Goal: Complete application form

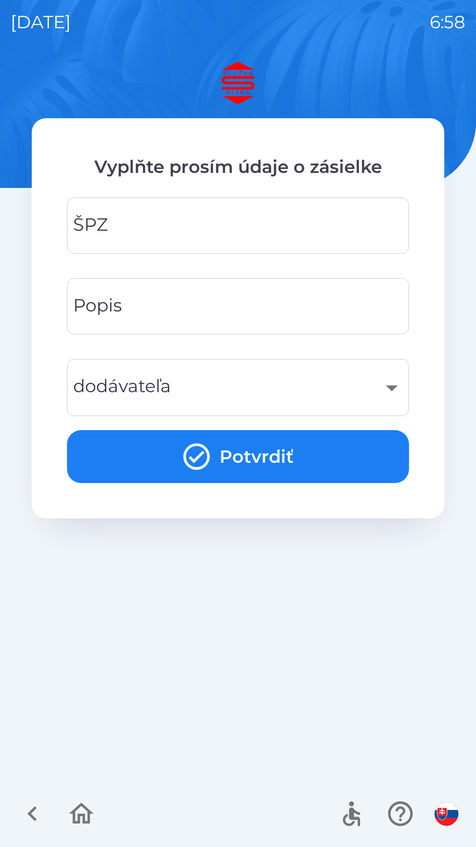
click at [138, 220] on input "ŠPZ" at bounding box center [238, 225] width 321 height 35
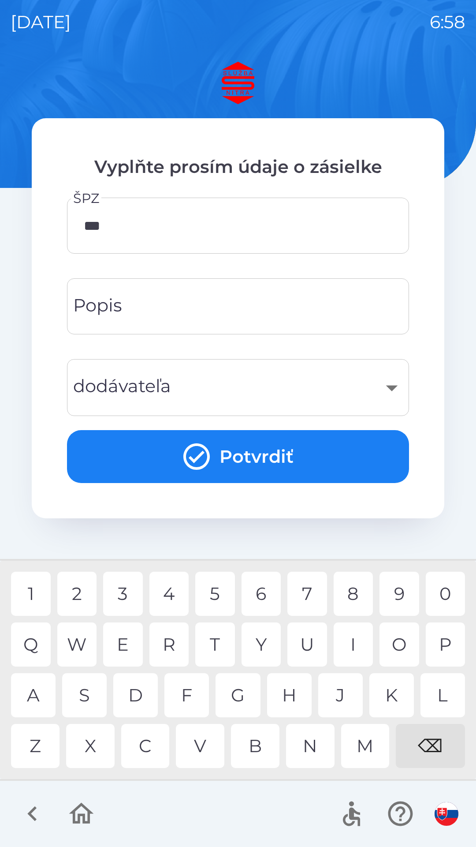
click at [133, 633] on div "E" at bounding box center [123, 644] width 40 height 44
type input "*******"
click at [161, 311] on input "Popis" at bounding box center [238, 306] width 321 height 35
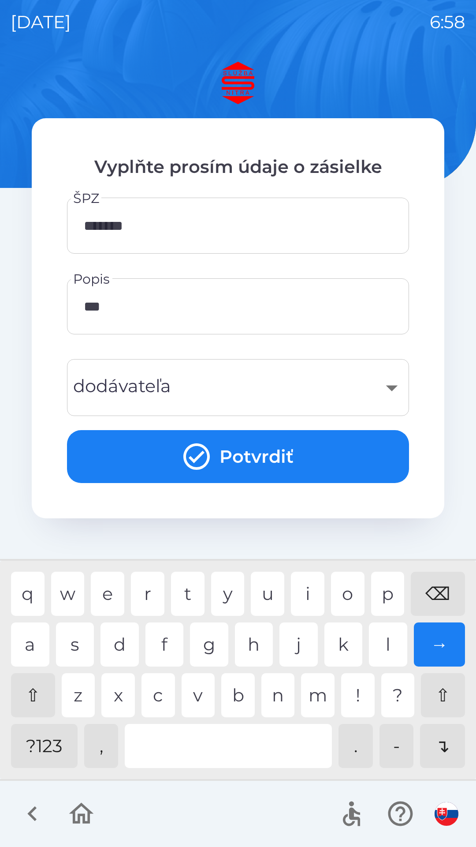
click at [59, 757] on div "?123" at bounding box center [44, 746] width 67 height 44
click at [105, 594] on div "e" at bounding box center [108, 593] width 34 height 44
click at [432, 590] on div "⌫" at bounding box center [438, 593] width 54 height 44
click at [32, 697] on div "⇧" at bounding box center [33, 695] width 44 height 44
type input "**********"
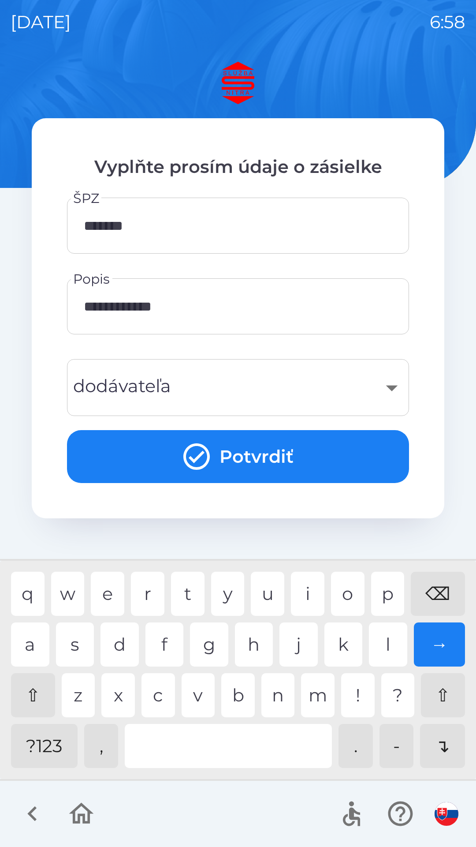
click at [388, 390] on div "​" at bounding box center [238, 388] width 321 height 36
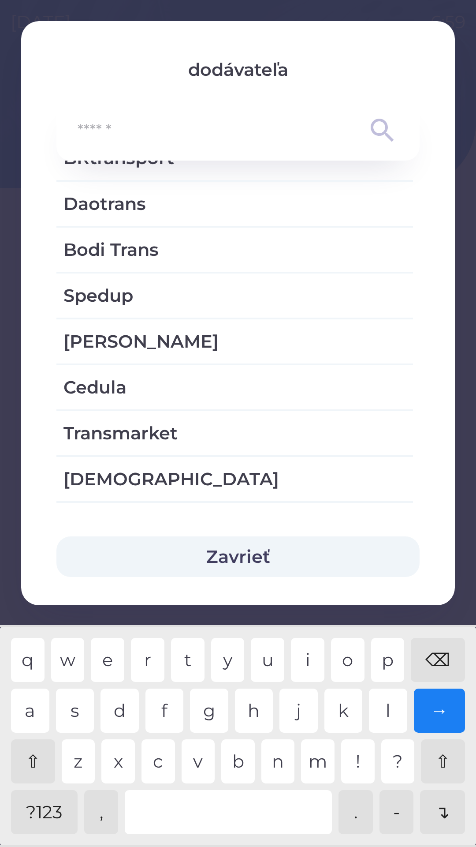
scroll to position [1197, 0]
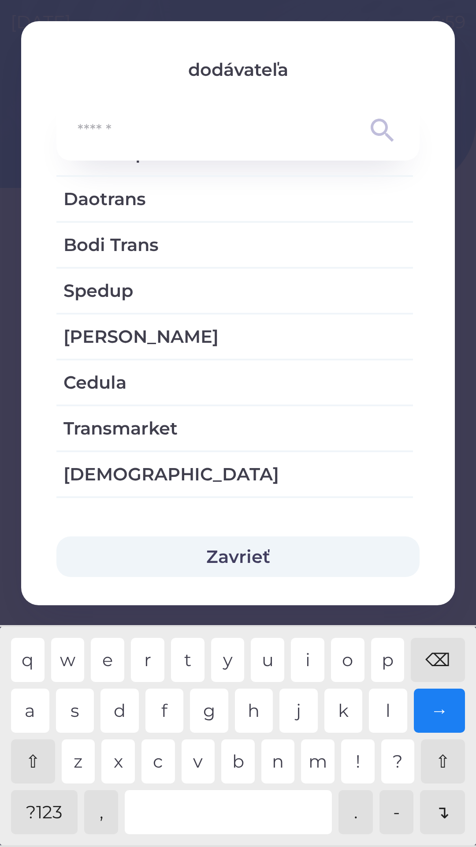
click at [249, 555] on button "Zavrieť" at bounding box center [237, 556] width 363 height 41
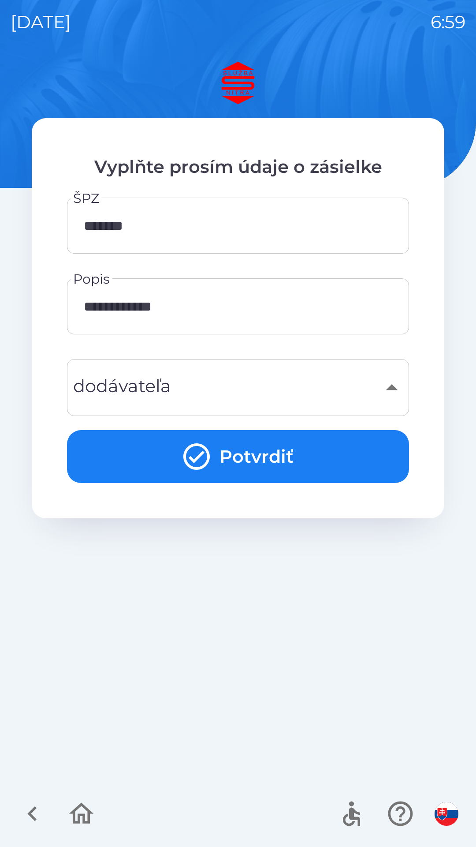
click at [190, 390] on div "​" at bounding box center [238, 388] width 321 height 36
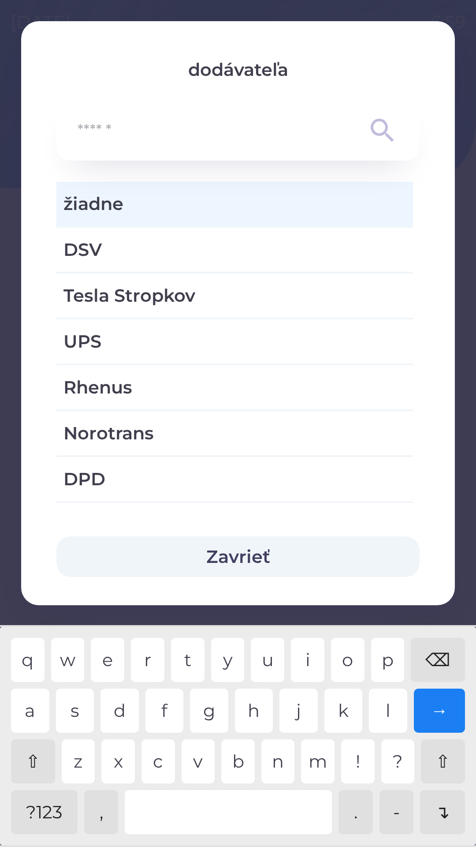
type input "*"
click at [436, 654] on div "⌫" at bounding box center [438, 660] width 54 height 44
type input "*"
click at [75, 711] on div "S" at bounding box center [75, 710] width 38 height 44
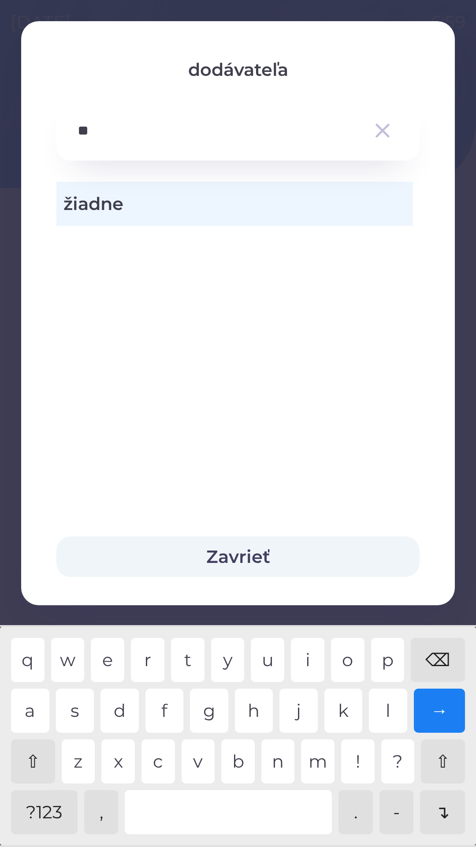
type input "*"
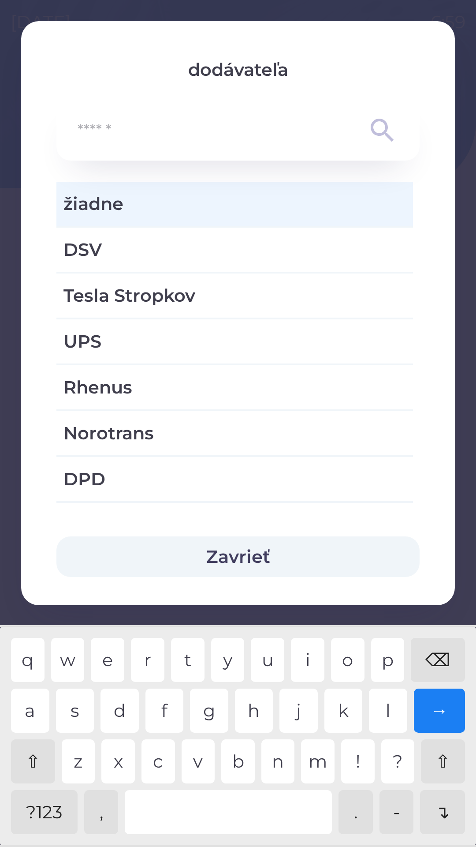
click at [442, 655] on div "⌫" at bounding box center [438, 660] width 54 height 44
click at [34, 755] on div "⇧" at bounding box center [33, 761] width 44 height 44
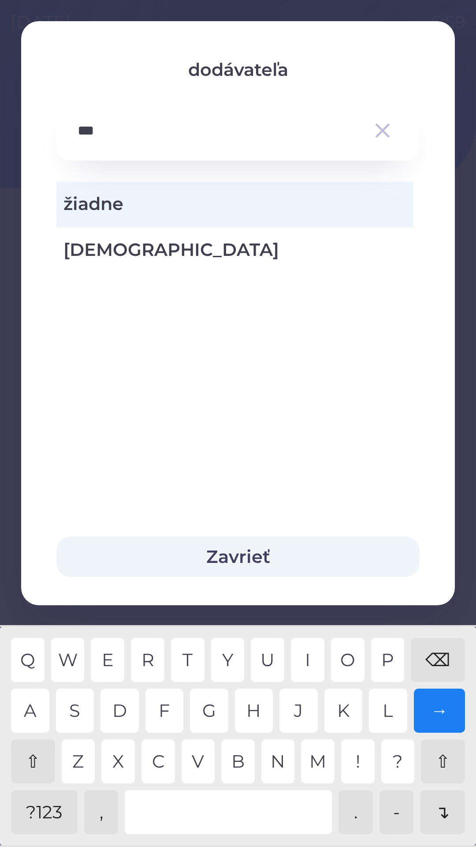
click at [274, 761] on div "N" at bounding box center [278, 761] width 34 height 44
type input "*******"
click at [160, 759] on div "C" at bounding box center [159, 761] width 34 height 44
click at [250, 555] on button "Zavrieť" at bounding box center [237, 556] width 363 height 41
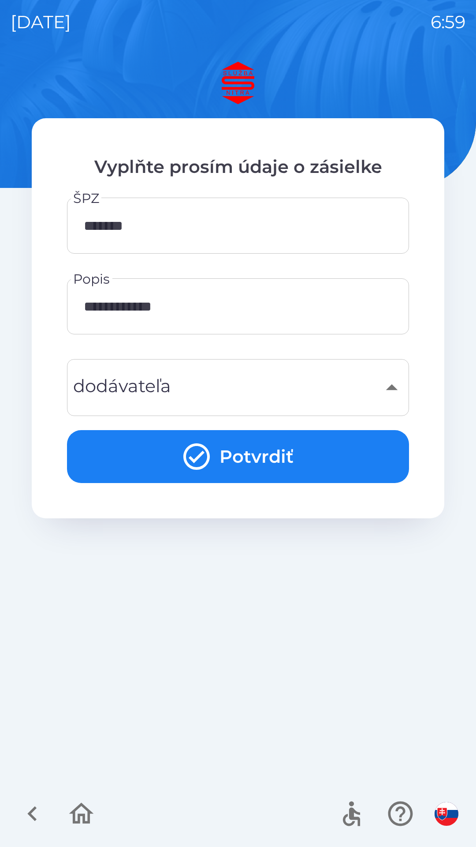
click at [197, 387] on div "​" at bounding box center [238, 388] width 321 height 36
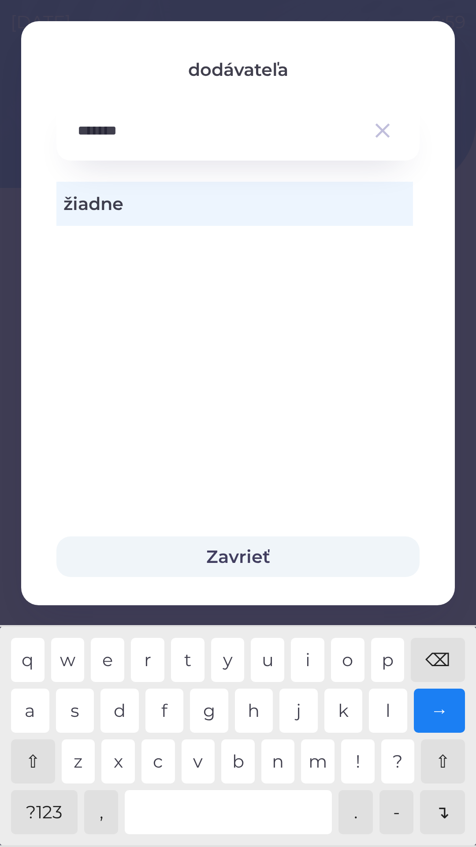
click at [137, 207] on span "žiadne" at bounding box center [234, 203] width 343 height 26
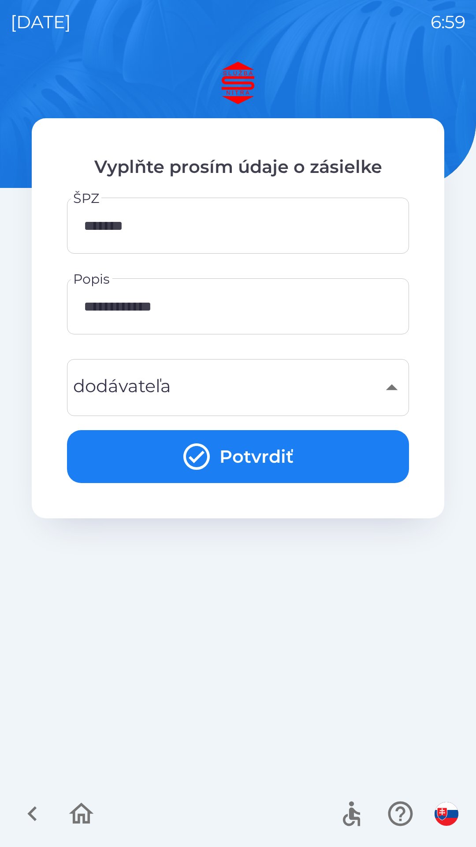
click at [260, 458] on button "Potvrdiť" at bounding box center [238, 456] width 342 height 53
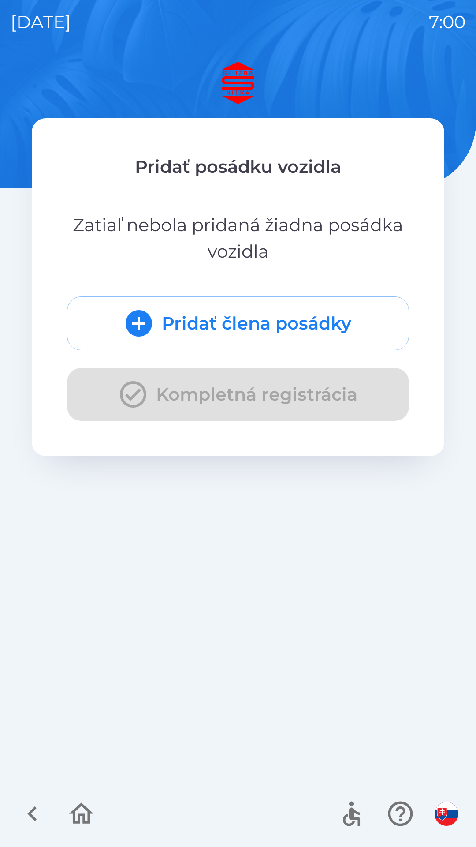
click at [147, 318] on icon "submit" at bounding box center [139, 323] width 26 height 26
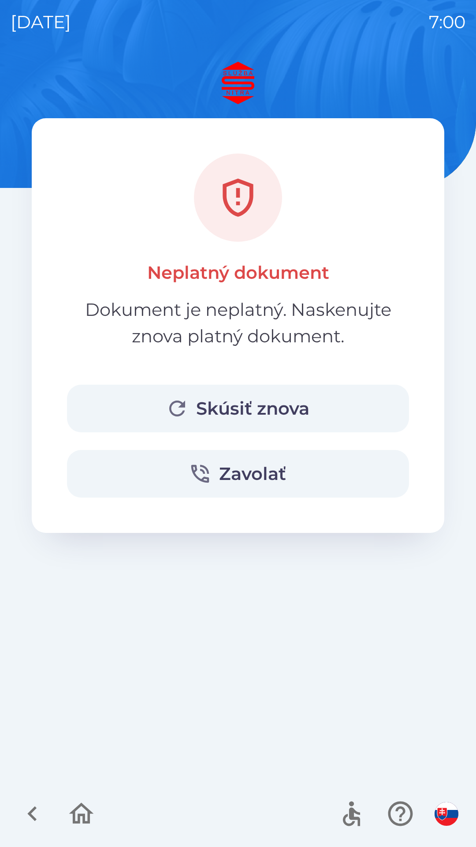
click at [219, 405] on button "Skúsiť znova" at bounding box center [238, 408] width 342 height 48
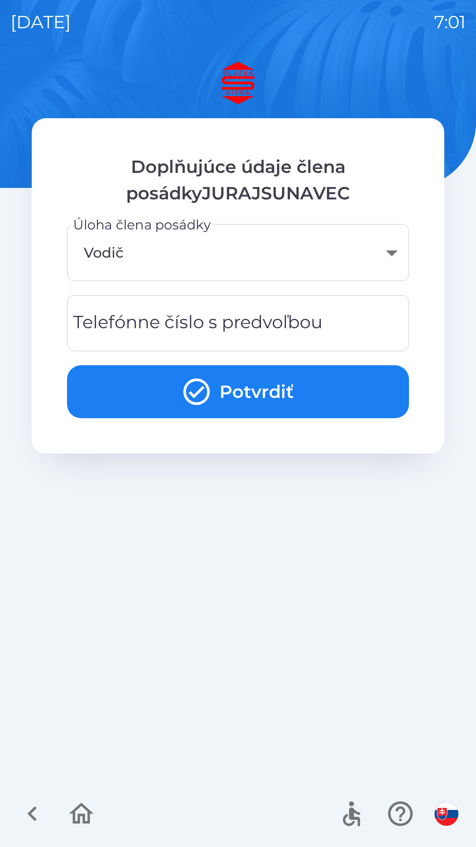
click at [234, 321] on div "Telefónne číslo s predvoľbou Telefónne číslo s predvoľbou" at bounding box center [238, 323] width 342 height 56
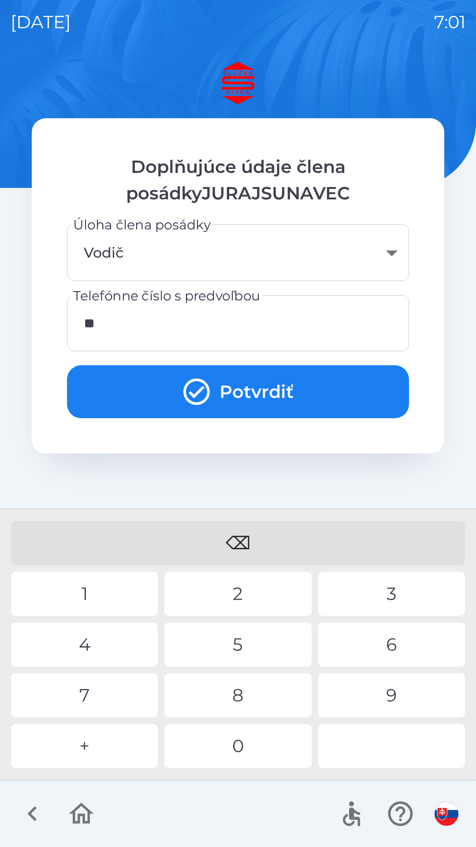
click at [399, 704] on div "9" at bounding box center [391, 695] width 147 height 44
click at [394, 652] on div "6" at bounding box center [391, 644] width 147 height 44
click at [260, 392] on button "Potvrdiť" at bounding box center [238, 391] width 342 height 53
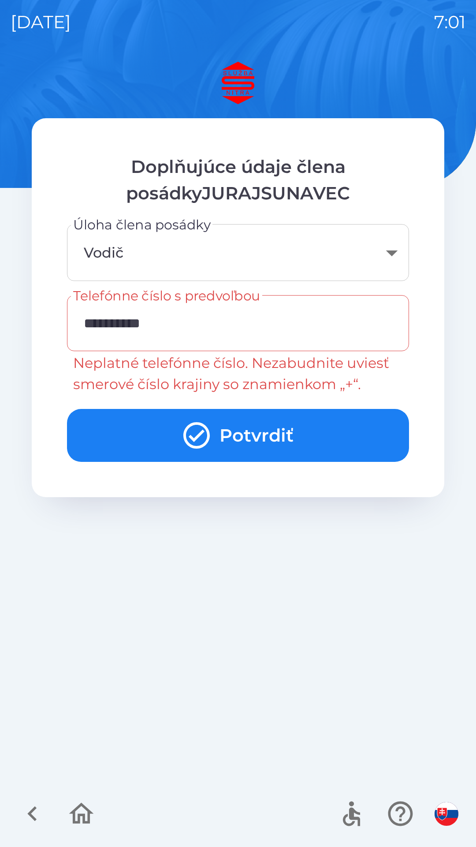
click at [192, 322] on input "**********" at bounding box center [238, 323] width 321 height 35
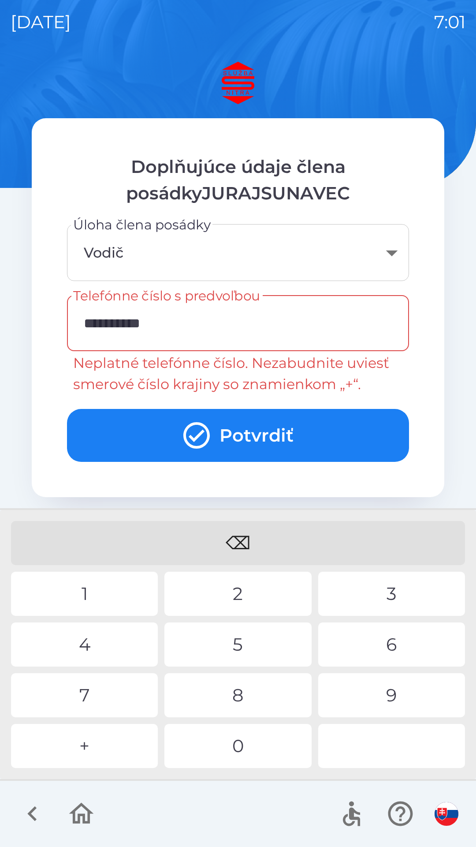
click at [84, 327] on input "**********" at bounding box center [238, 323] width 321 height 35
click at [94, 325] on input "**********" at bounding box center [238, 323] width 321 height 35
click at [101, 325] on input "**********" at bounding box center [238, 323] width 321 height 35
click at [102, 635] on div "4" at bounding box center [84, 644] width 147 height 44
click at [116, 326] on input "**********" at bounding box center [238, 323] width 321 height 35
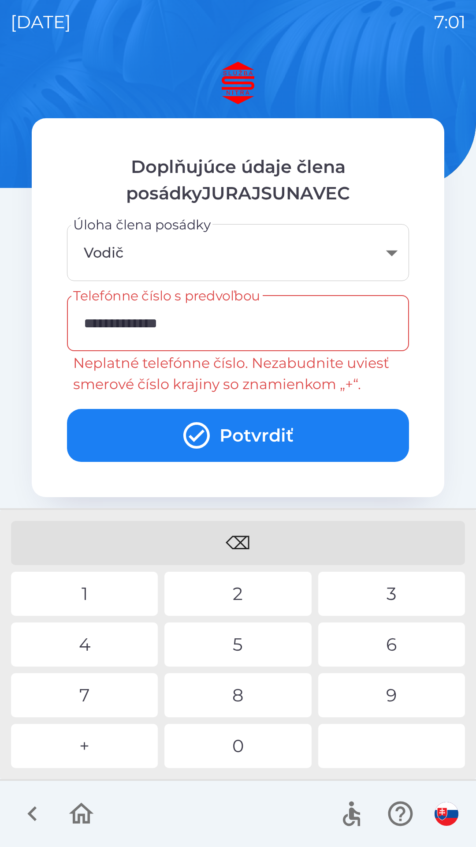
click at [248, 590] on div "2" at bounding box center [237, 593] width 147 height 44
click at [120, 326] on input "**********" at bounding box center [238, 323] width 321 height 35
click at [77, 587] on div "1" at bounding box center [84, 593] width 147 height 44
click at [261, 437] on button "Potvrdiť" at bounding box center [238, 435] width 342 height 53
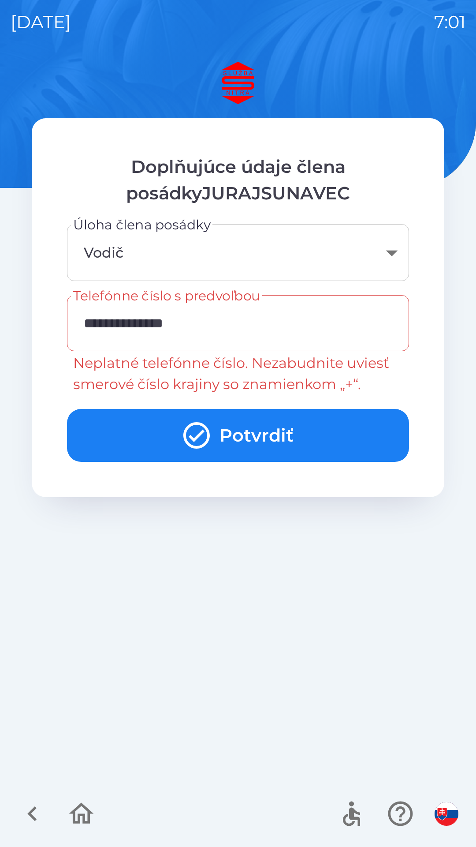
click at [214, 320] on input "**********" at bounding box center [238, 323] width 321 height 35
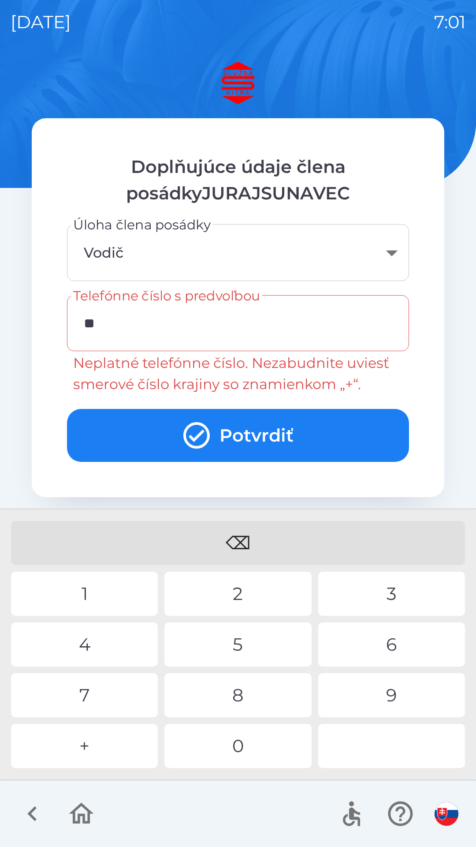
type input "*"
click at [97, 743] on div "+" at bounding box center [84, 746] width 147 height 44
click at [238, 596] on div "2" at bounding box center [237, 593] width 147 height 44
click at [390, 704] on div "9" at bounding box center [391, 695] width 147 height 44
click at [117, 593] on div "1" at bounding box center [84, 593] width 147 height 44
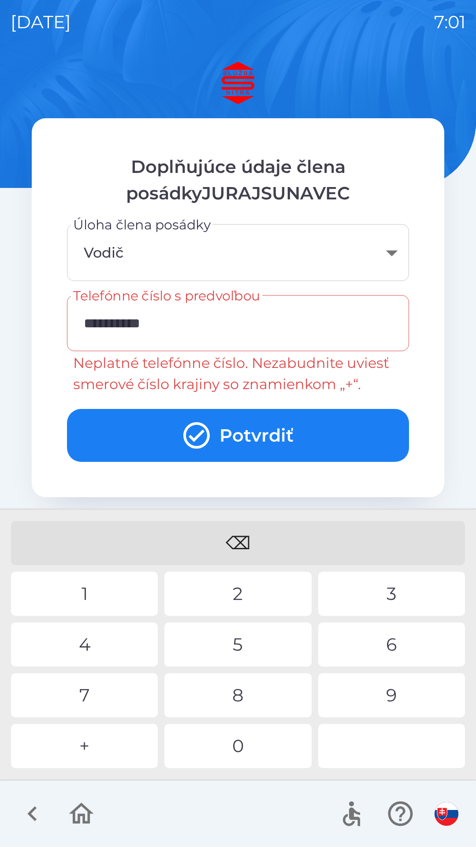
click at [391, 696] on div "9" at bounding box center [391, 695] width 147 height 44
click at [239, 746] on div "0" at bounding box center [237, 746] width 147 height 44
type input "**********"
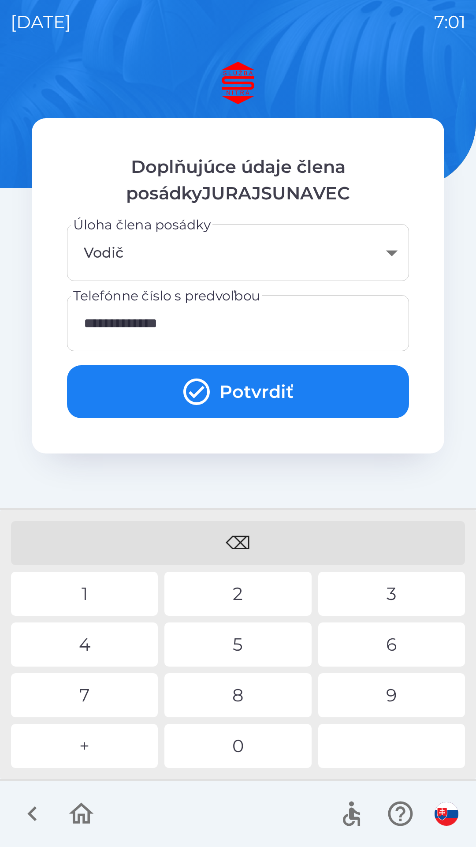
click at [259, 395] on button "Potvrdiť" at bounding box center [238, 391] width 342 height 53
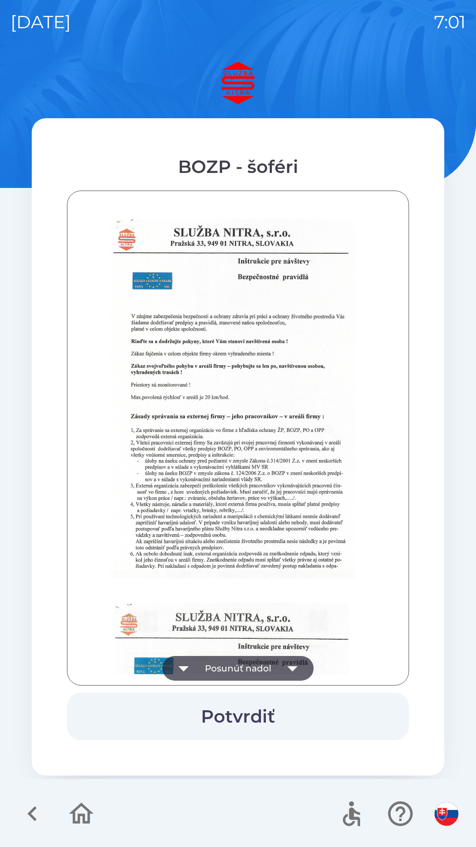
click at [293, 664] on icon "button" at bounding box center [292, 668] width 25 height 25
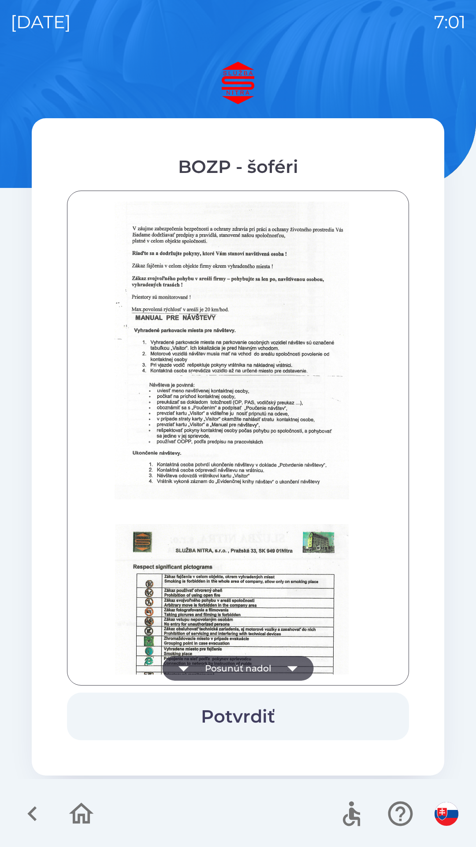
click at [292, 668] on icon "button" at bounding box center [292, 668] width 10 height 5
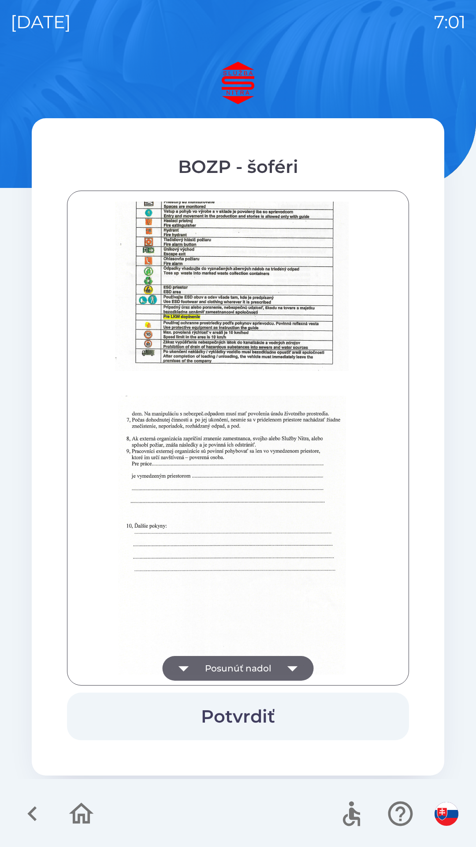
click at [292, 668] on icon "button" at bounding box center [292, 668] width 10 height 5
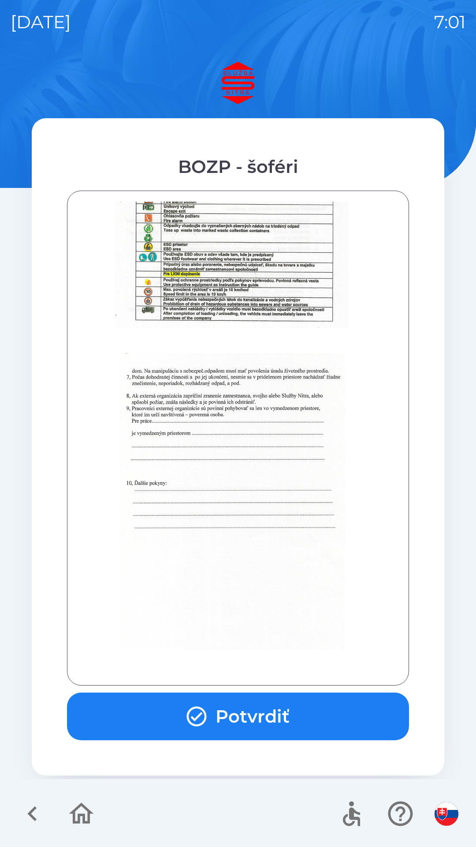
click at [260, 709] on button "Potvrdiť" at bounding box center [238, 716] width 342 height 48
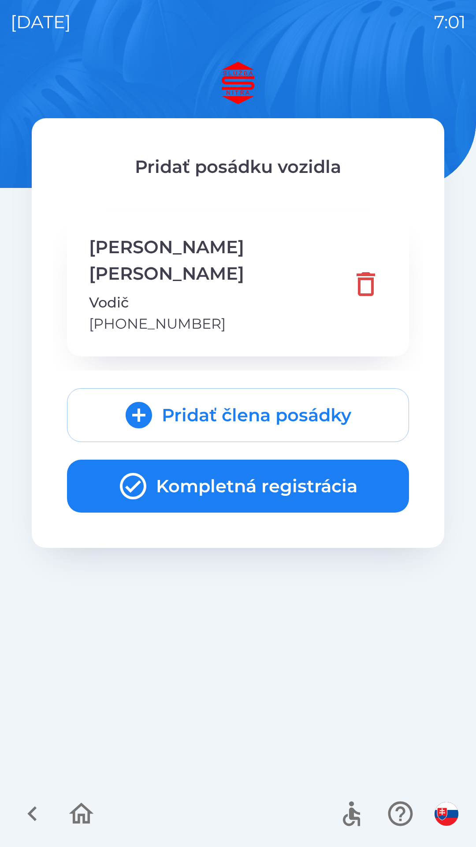
click at [244, 459] on button "Kompletná registrácia" at bounding box center [238, 485] width 342 height 53
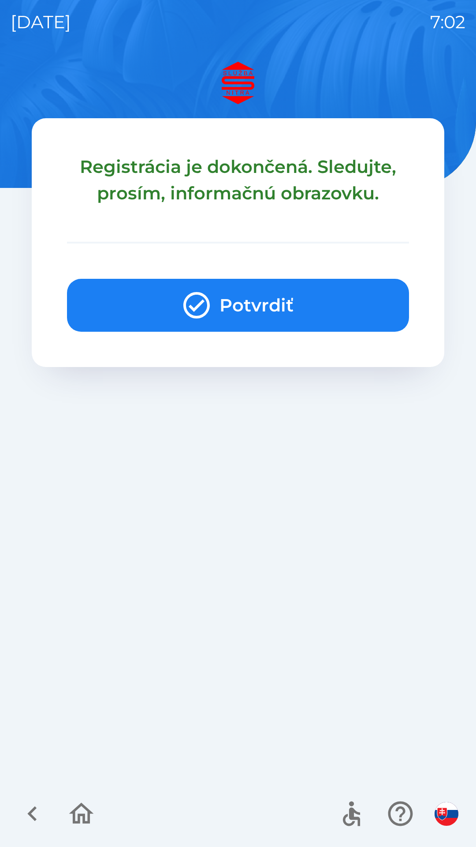
click at [258, 310] on button "Potvrdiť" at bounding box center [238, 305] width 342 height 53
